Goal: Information Seeking & Learning: Learn about a topic

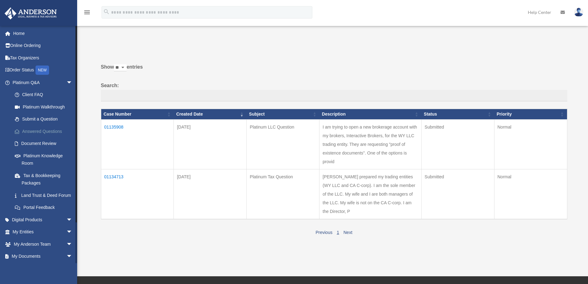
click at [50, 132] on link "Answered Questions" at bounding box center [45, 131] width 73 height 12
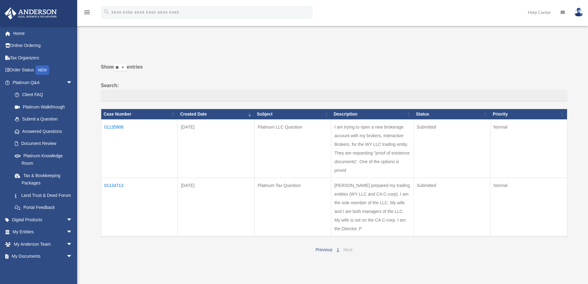
click at [347, 248] on link "Next" at bounding box center [348, 249] width 9 height 5
click at [117, 127] on td "01135908" at bounding box center [139, 148] width 77 height 58
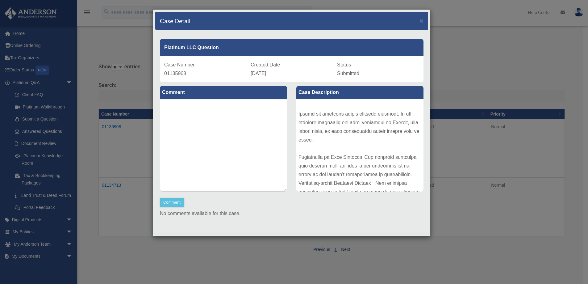
scroll to position [707, 0]
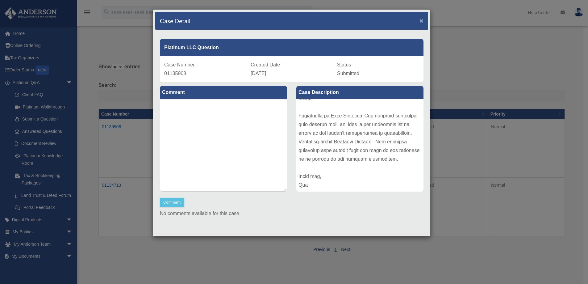
click at [420, 21] on span "×" at bounding box center [422, 20] width 4 height 7
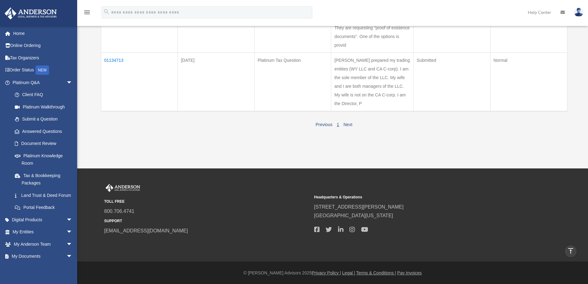
scroll to position [0, 0]
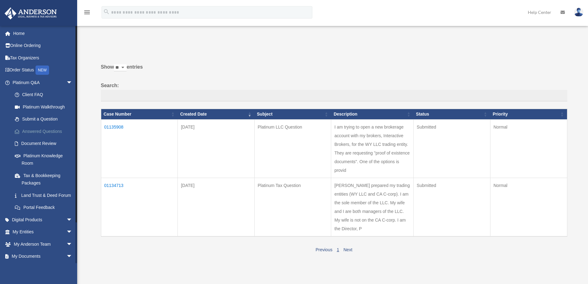
click at [48, 131] on link "Answered Questions" at bounding box center [45, 131] width 73 height 12
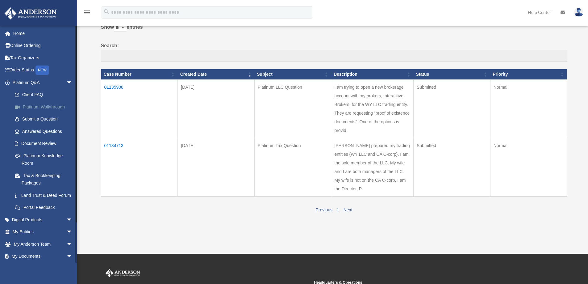
scroll to position [31, 0]
